Goal: Information Seeking & Learning: Learn about a topic

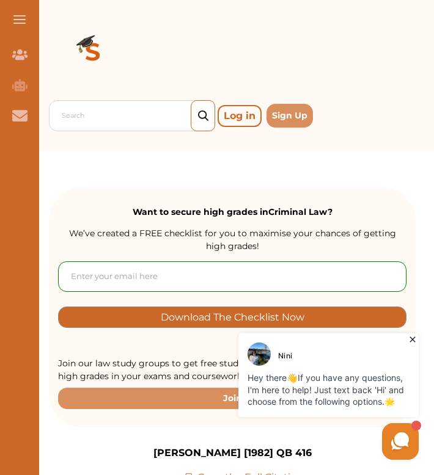
drag, startPoint x: 411, startPoint y: 340, endPoint x: 552, endPoint y: 680, distance: 367.1
click at [411, 340] on icon at bounding box center [411, 339] width 5 height 5
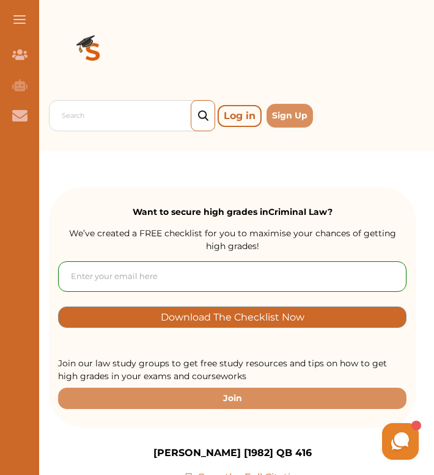
click at [367, 58] on div at bounding box center [232, 54] width 367 height 88
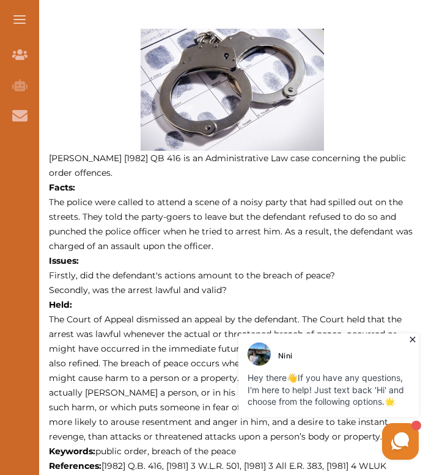
scroll to position [528, 0]
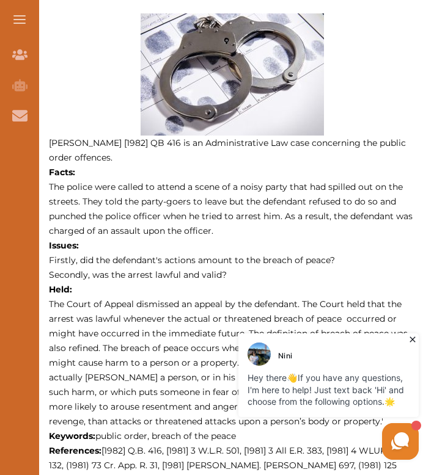
click at [411, 340] on icon at bounding box center [411, 339] width 5 height 5
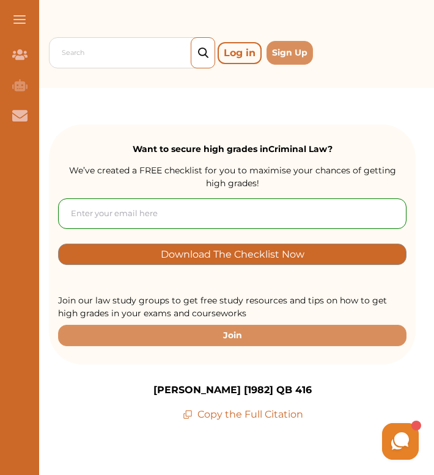
scroll to position [0, 0]
